Goal: Information Seeking & Learning: Check status

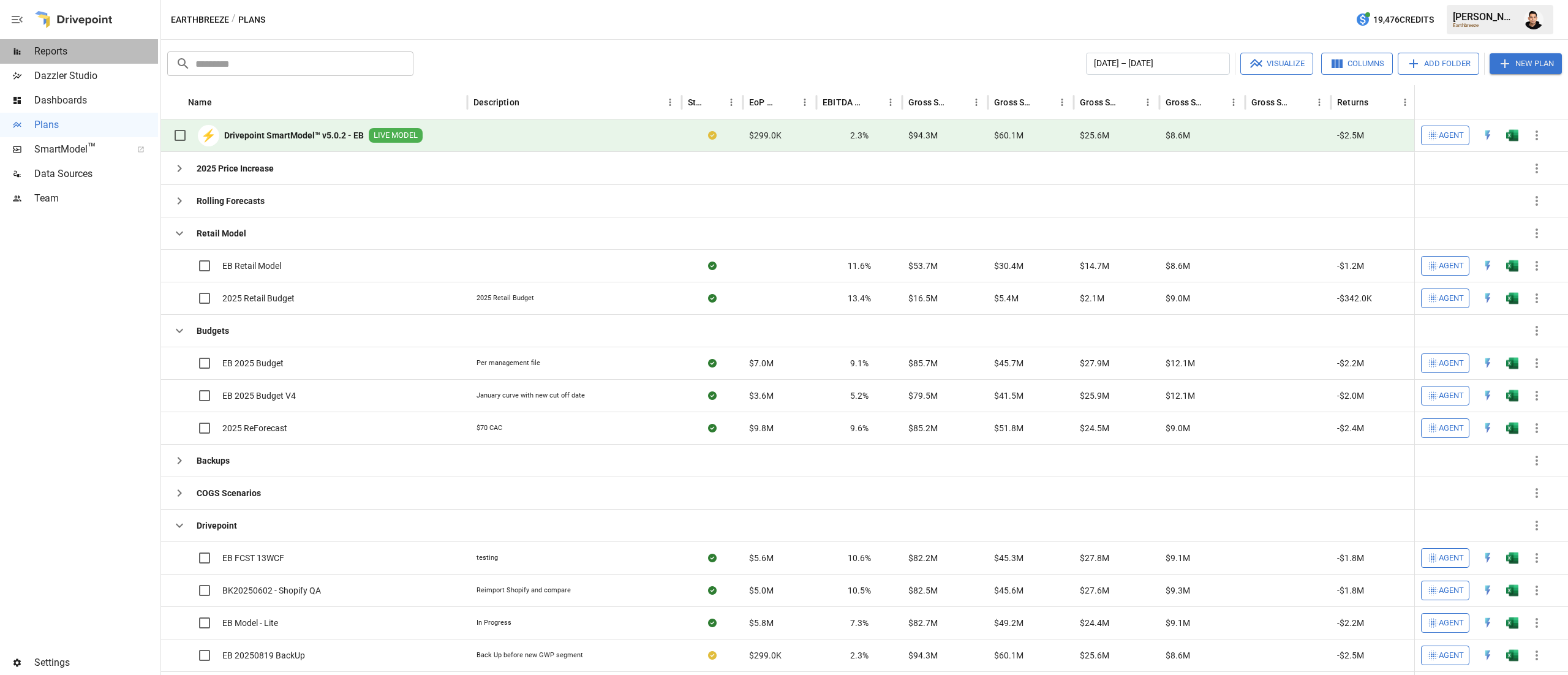
click at [82, 49] on span "Reports" at bounding box center [95, 51] width 124 height 15
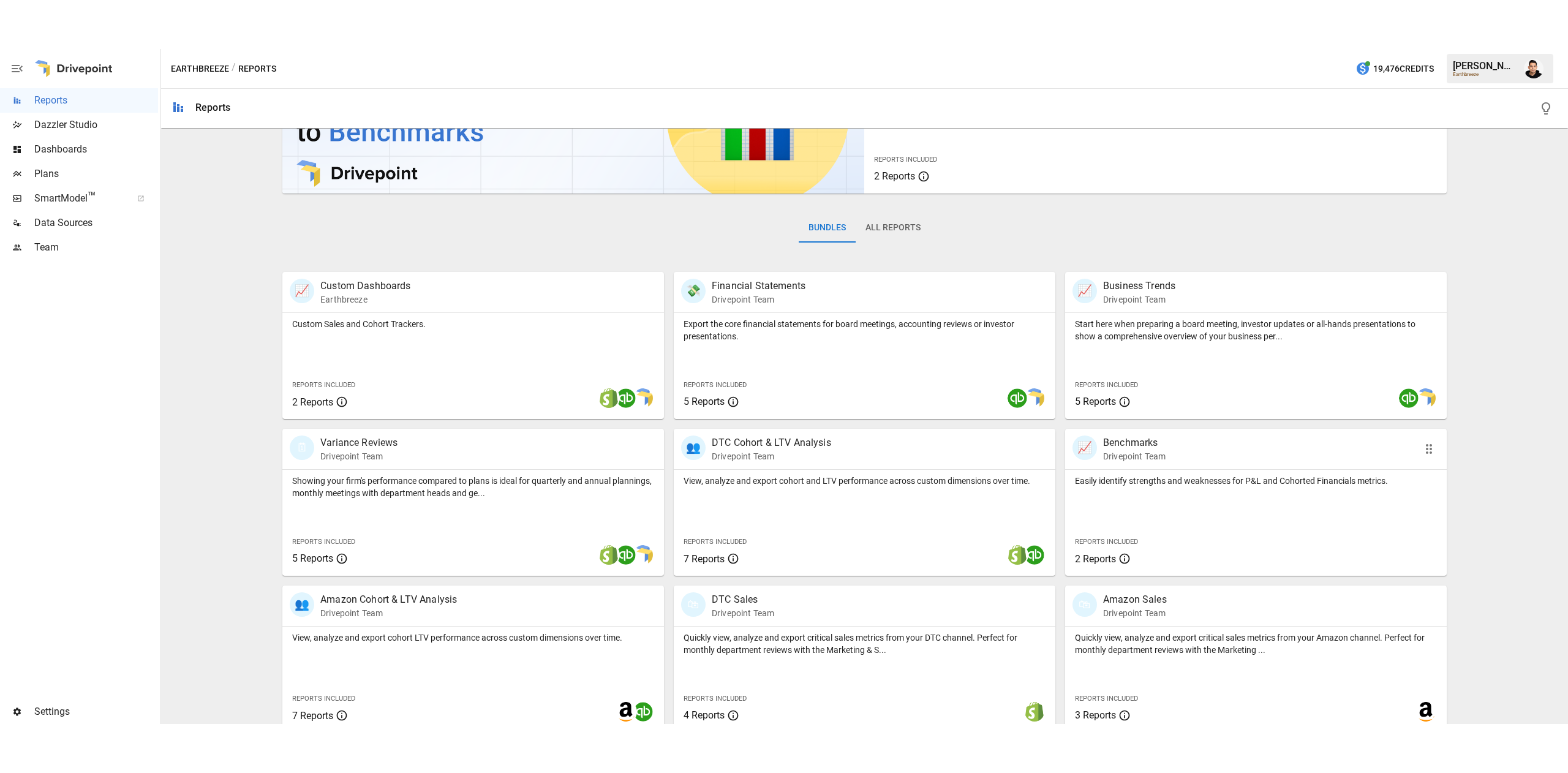
scroll to position [117, 0]
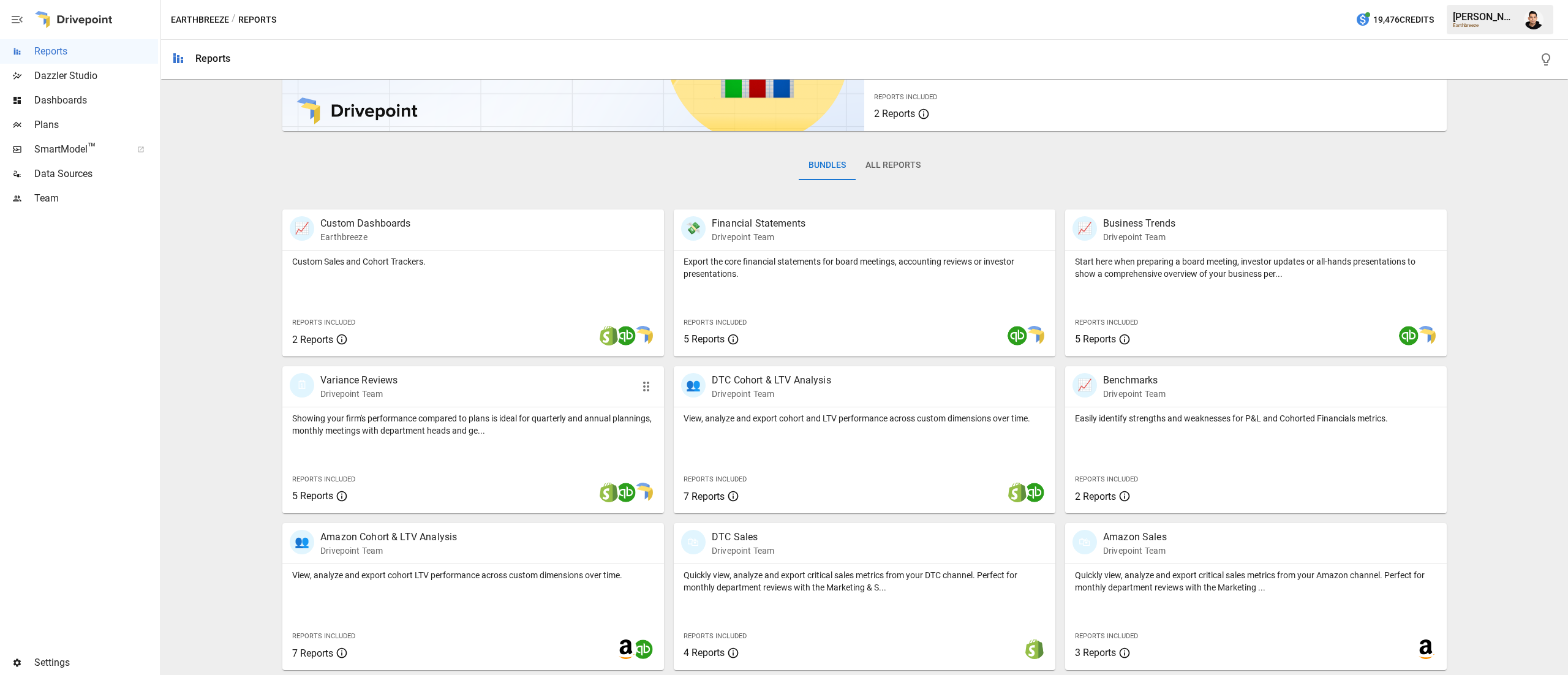
click at [571, 456] on div "Showing your firm's performance compared to plans is ideal for quarterly and an…" at bounding box center [472, 461] width 382 height 106
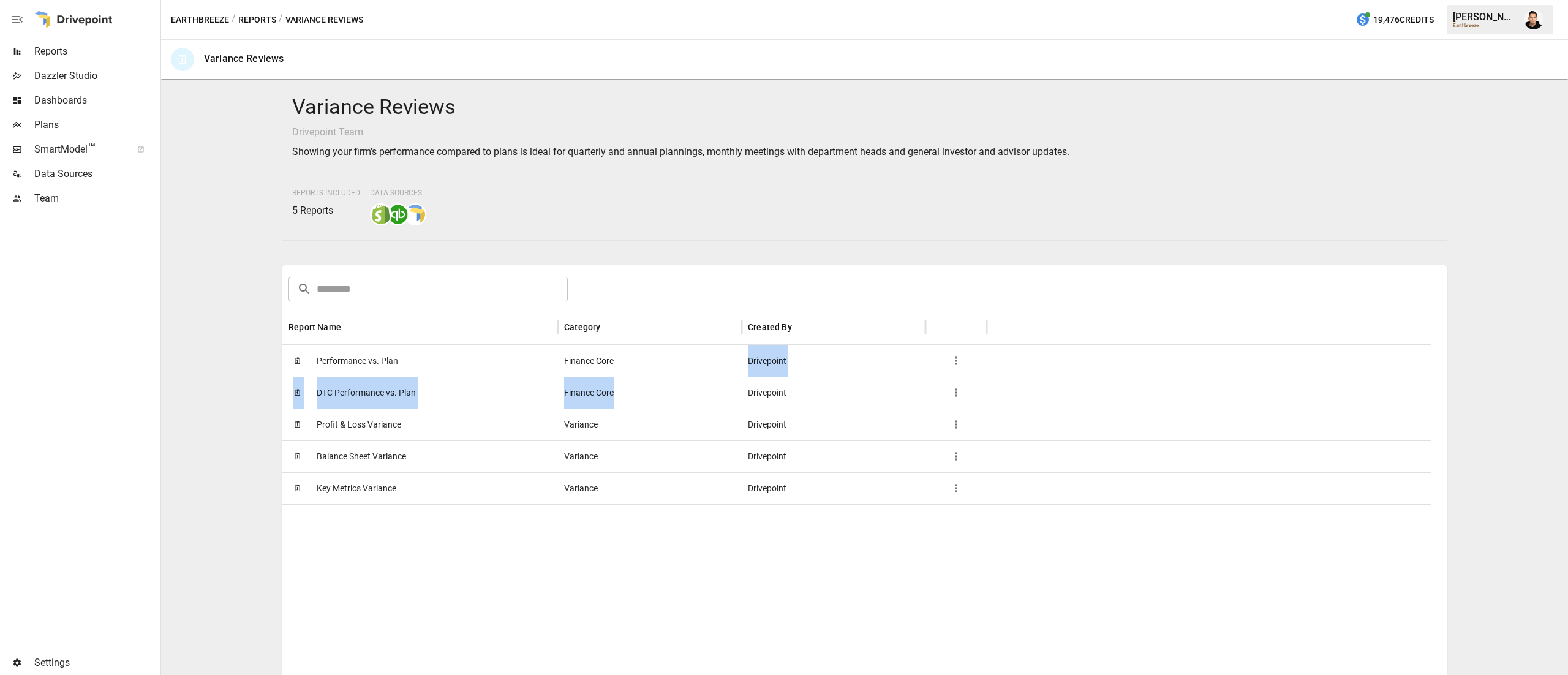
drag, startPoint x: 621, startPoint y: 369, endPoint x: 622, endPoint y: 376, distance: 7.1
click at [622, 376] on div "🗓 Performance vs. Plan Finance Core Drivepoint 🗓 DTC Performance vs. Plan Finan…" at bounding box center [856, 425] width 1148 height 159
click at [622, 394] on div "Finance Core" at bounding box center [649, 392] width 184 height 32
